Goal: Find specific page/section: Find specific page/section

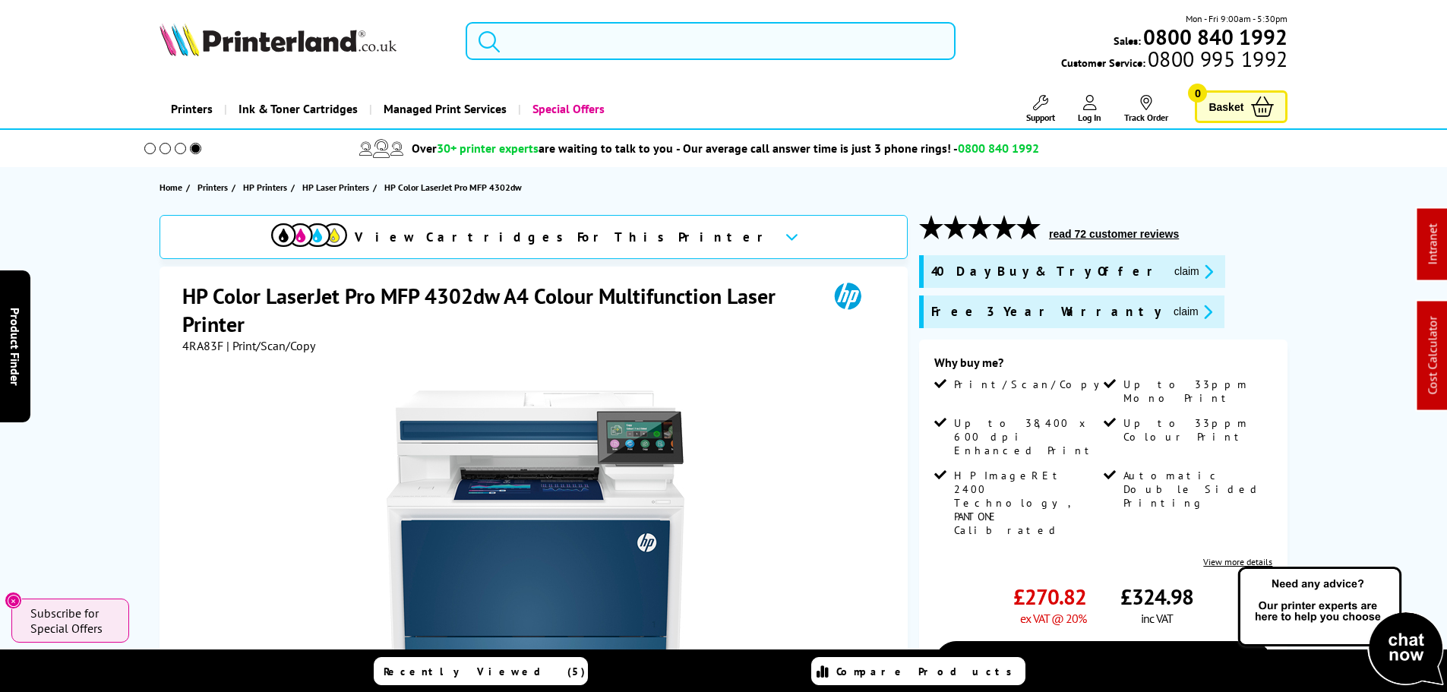
click at [523, 46] on input "search" at bounding box center [711, 41] width 490 height 38
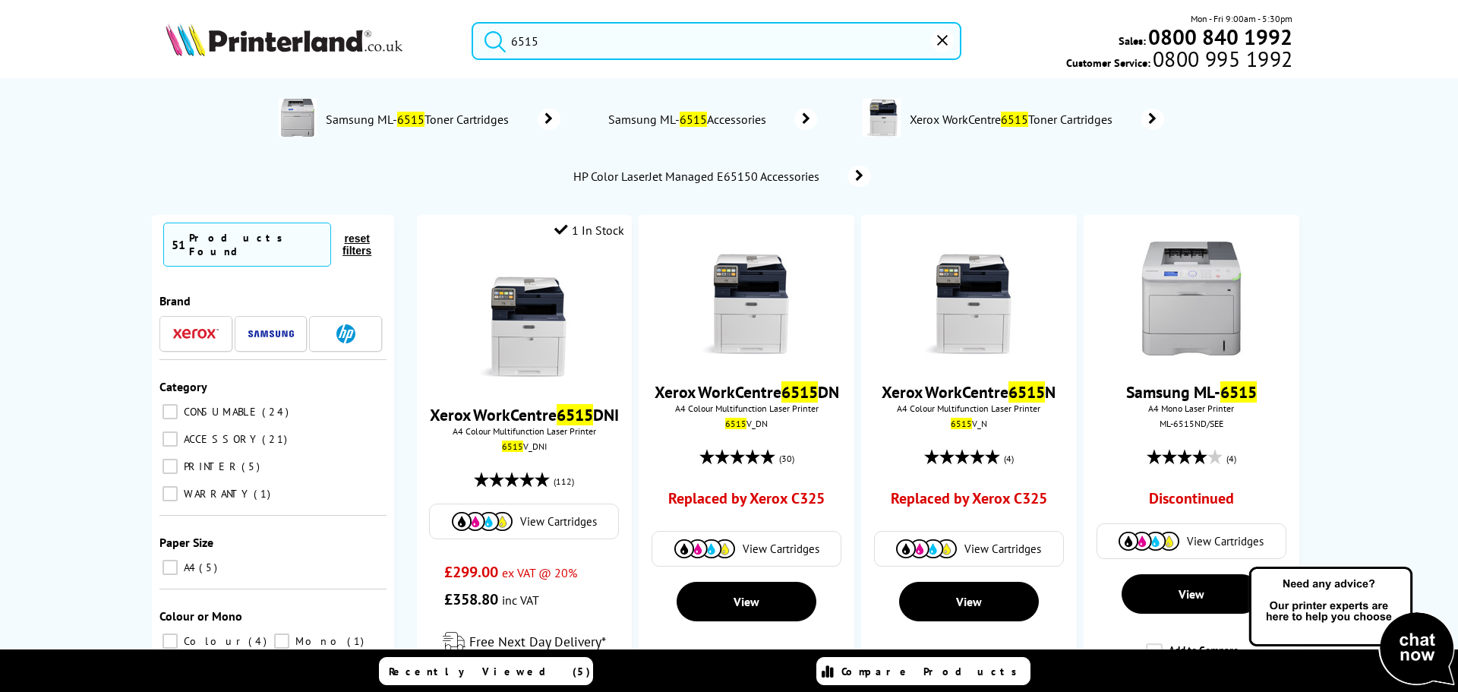
drag, startPoint x: 585, startPoint y: 39, endPoint x: 206, endPoint y: 14, distance: 379.8
click at [232, 18] on div "6515 Mon - Fri 9:00am - 5:30pm Sales: 0800 840 1992 Customer Service: 0800 995 …" at bounding box center [729, 44] width 1215 height 67
paste input "M497fdw"
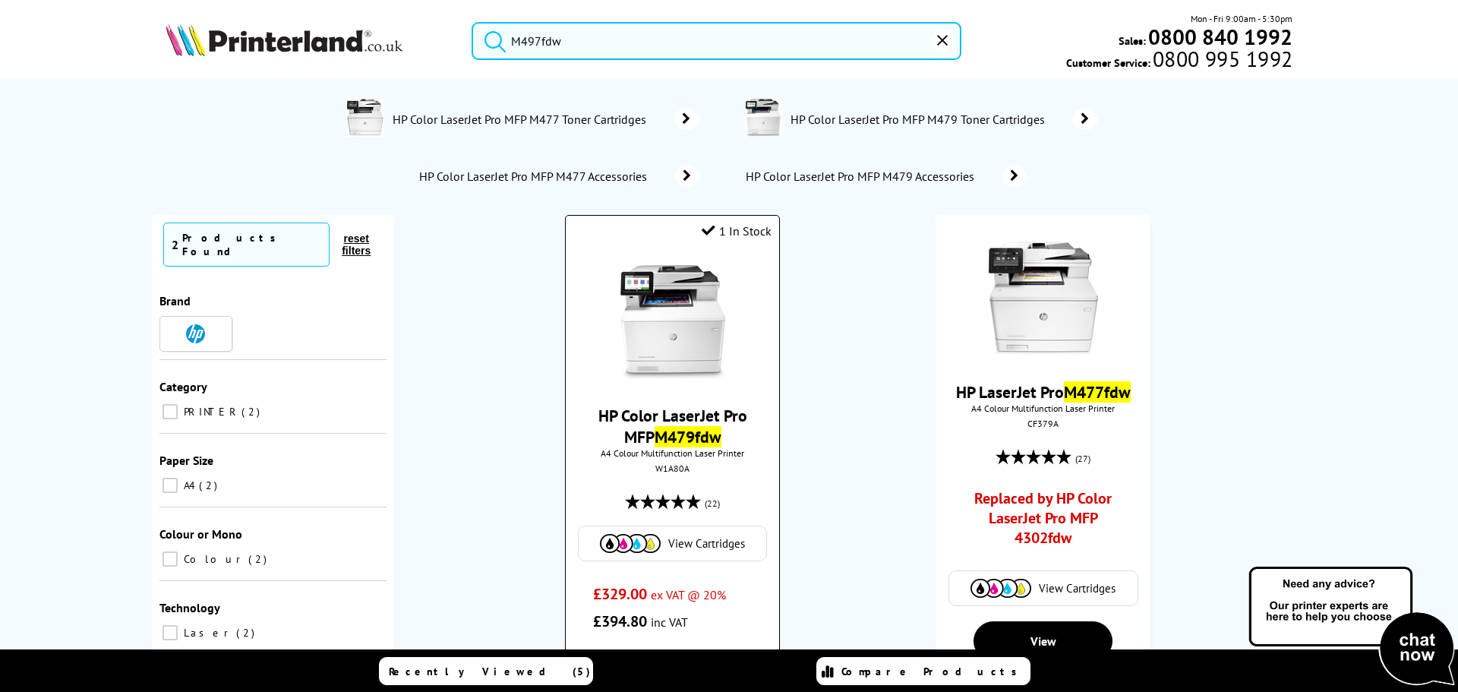
type input "M497fdw"
click at [616, 300] on img at bounding box center [673, 322] width 114 height 114
